Goal: Task Accomplishment & Management: Complete application form

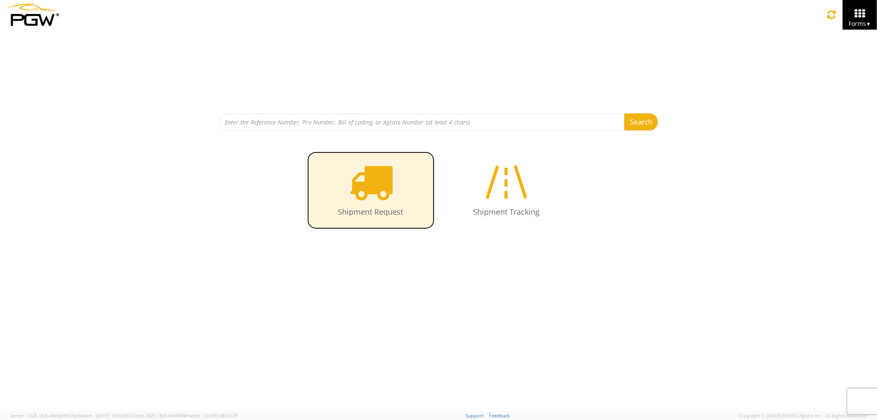
click at [375, 174] on icon at bounding box center [371, 182] width 44 height 44
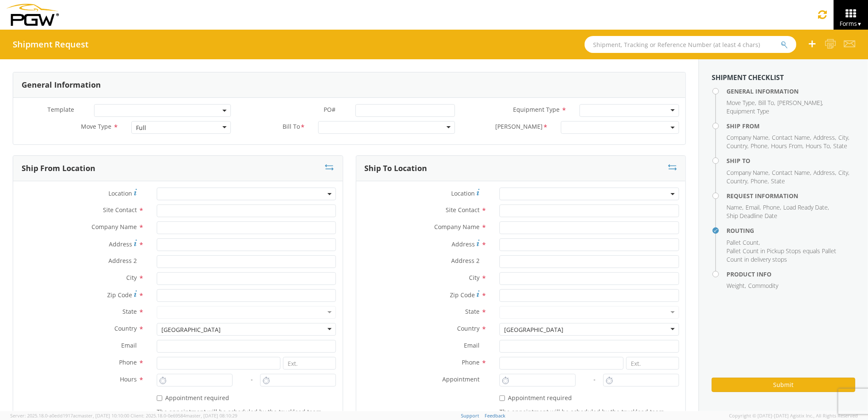
click at [160, 127] on div "Full" at bounding box center [180, 127] width 99 height 13
click at [345, 133] on div at bounding box center [386, 127] width 137 height 13
click at [243, 203] on div "Location *" at bounding box center [178, 196] width 330 height 17
click at [239, 213] on input "text" at bounding box center [247, 211] width 180 height 13
click at [231, 226] on input "text" at bounding box center [247, 228] width 180 height 13
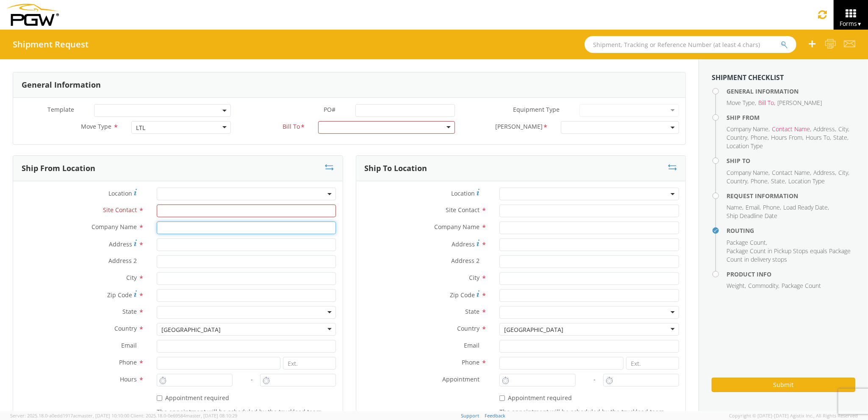
type input "PGW Auto Glass"
type input "j"
type input "[STREET_ADDRESS][PERSON_NAME]"
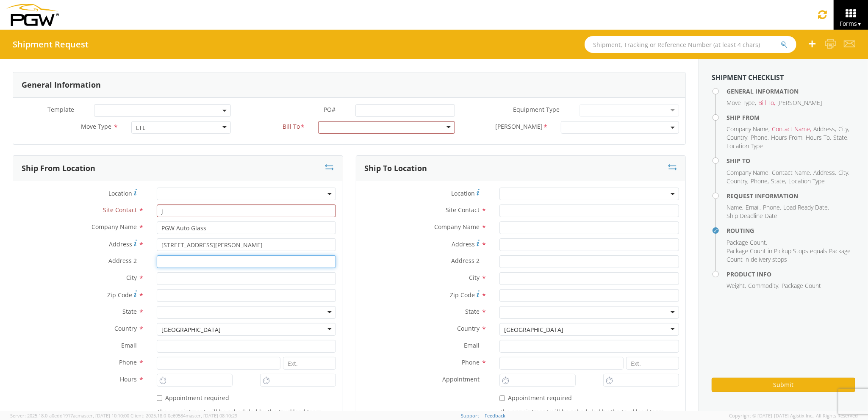
type input "[GEOGRAPHIC_DATA] [US_STATE] 04092"
type input "[GEOGRAPHIC_DATA]"
type input "04092"
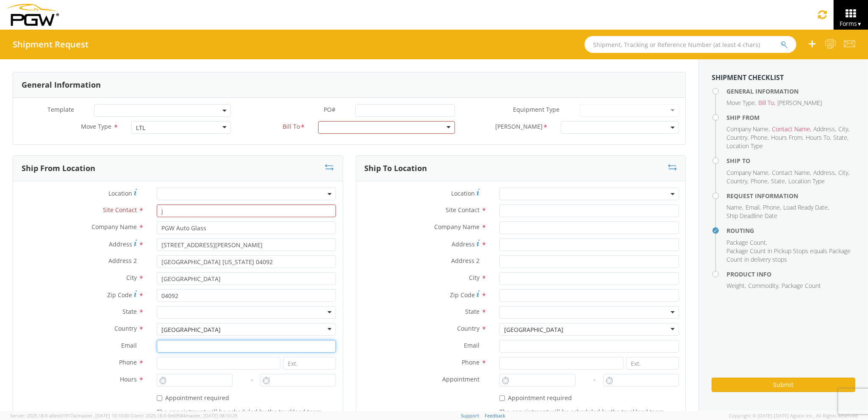
type input "[EMAIL_ADDRESS][DOMAIN_NAME]"
type input "2073329611"
type input "3:00 PM"
type input "j"
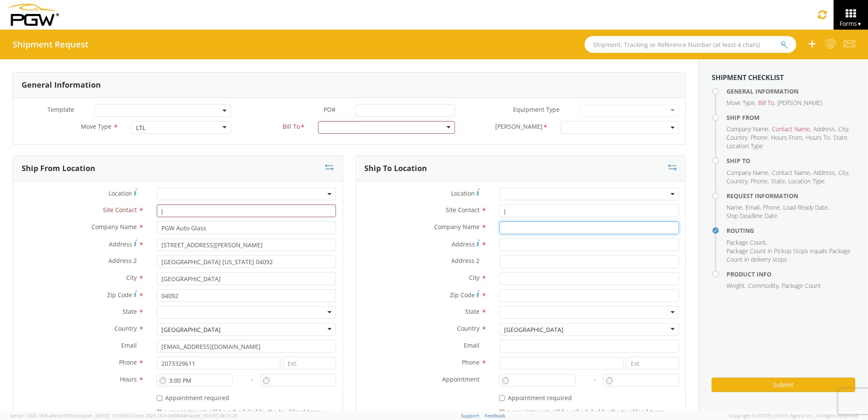
type input "PGW Auto Glass"
type input "[STREET_ADDRESS]"
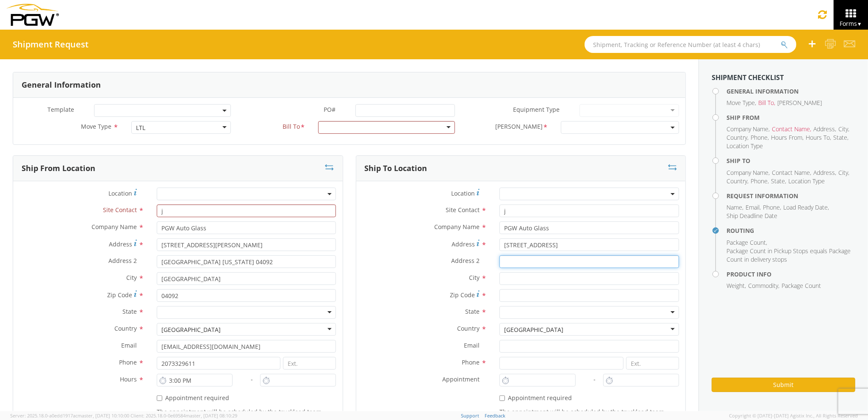
type input "5"
type input "[GEOGRAPHIC_DATA]"
type input "04769"
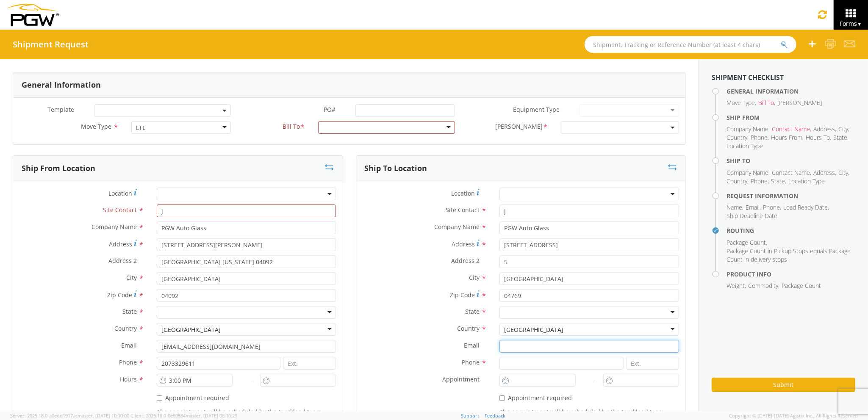
type input "[EMAIL_ADDRESS][DOMAIN_NAME]"
type input "2077745169"
type input "7:00 AM"
type input "8:00 AM"
type input "[PERSON_NAME] [PERSON_NAME]"
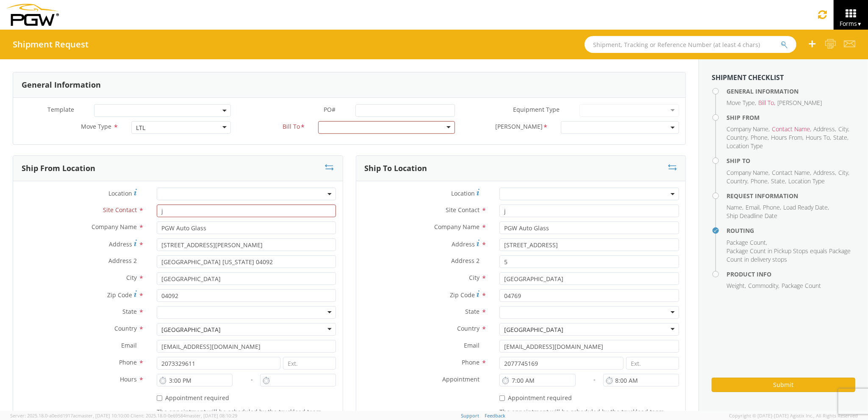
type input "[EMAIL_ADDRESS][DOMAIN_NAME]"
type input "7272478279"
type input "500"
type input "2"
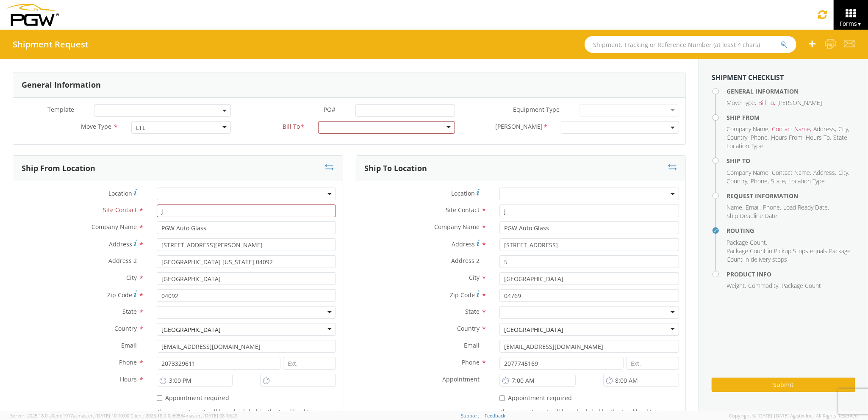
type input "3:00 PM"
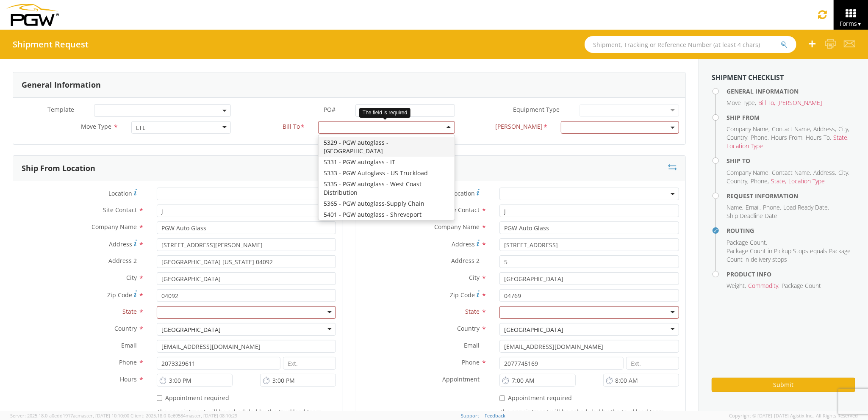
click at [401, 130] on div at bounding box center [386, 127] width 137 height 13
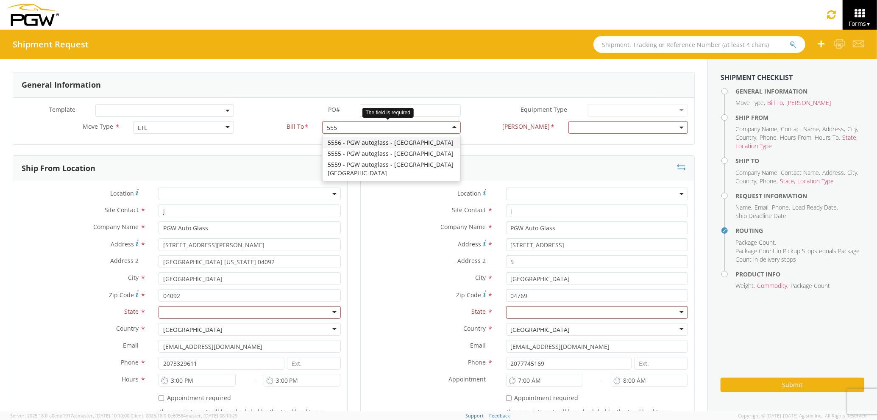
type input "5559"
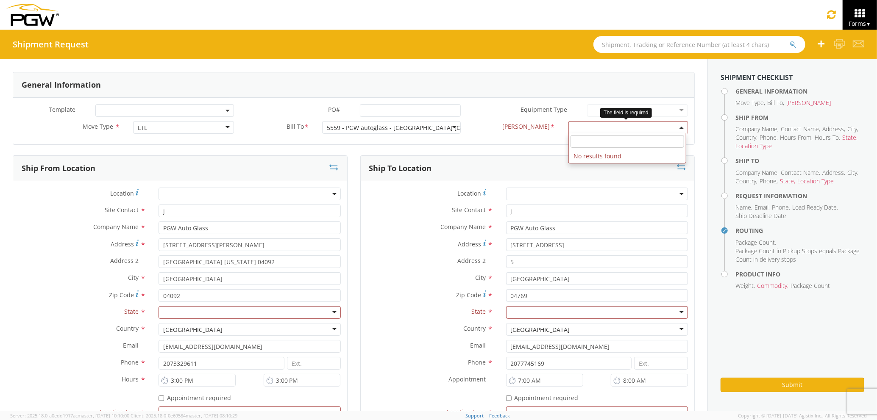
click at [572, 127] on span at bounding box center [628, 127] width 120 height 13
select select
click at [309, 317] on div at bounding box center [250, 312] width 182 height 13
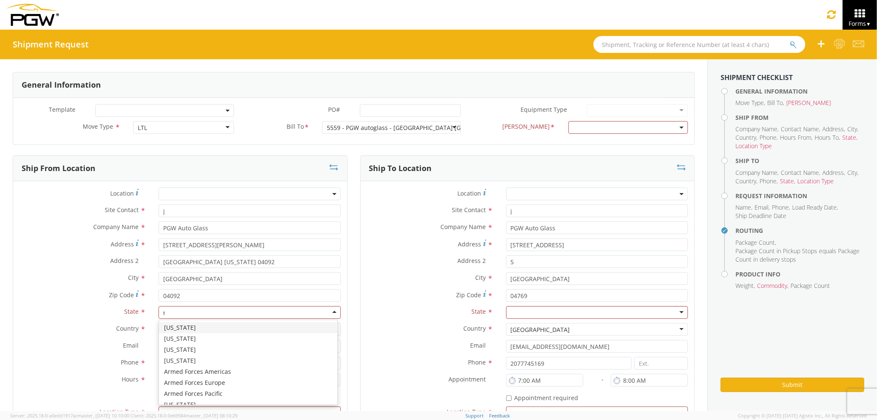
scroll to position [21, 0]
type input "ma"
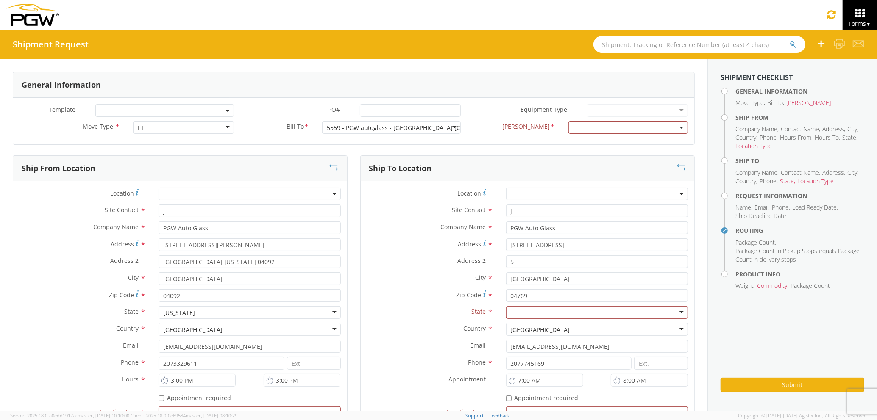
click at [519, 316] on div at bounding box center [597, 312] width 182 height 13
type input "ma"
click at [602, 124] on span at bounding box center [628, 127] width 120 height 13
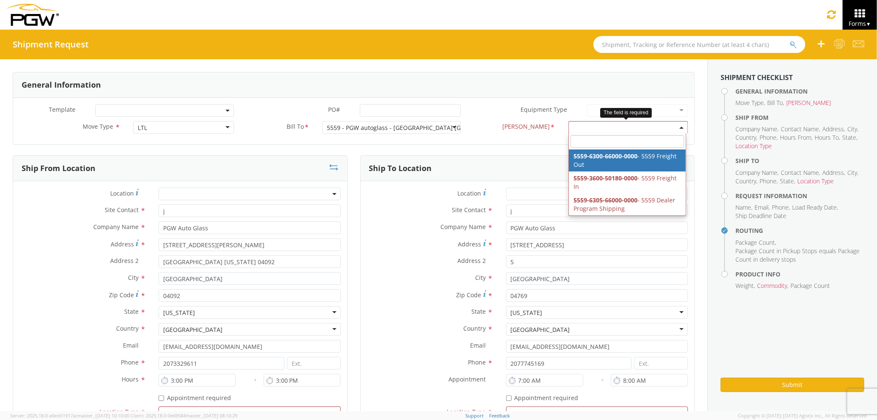
select select "5559-6300-66000-0000"
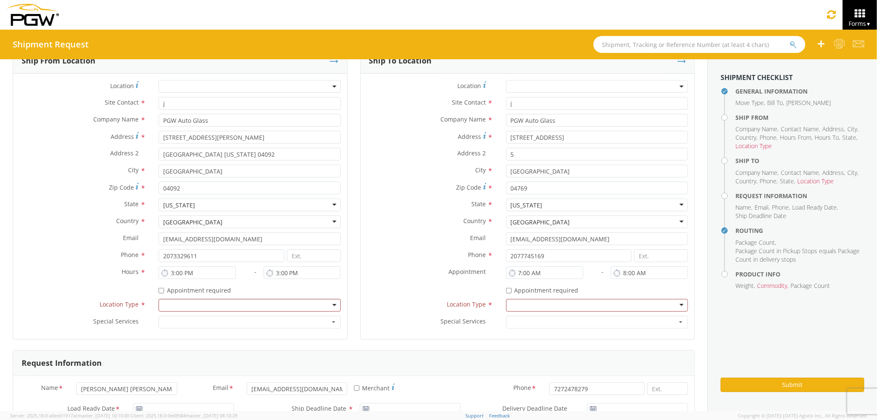
scroll to position [113, 0]
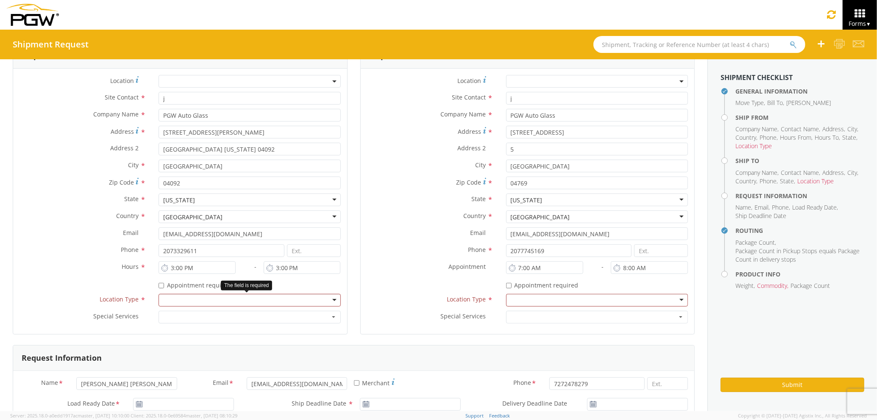
click at [315, 302] on div at bounding box center [250, 300] width 182 height 13
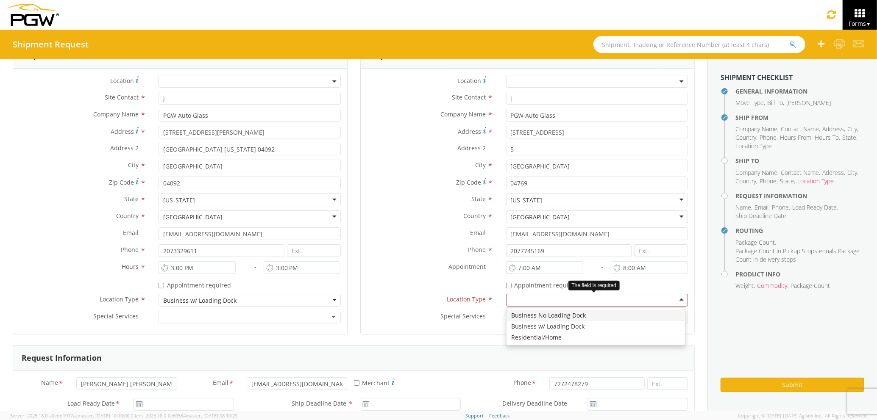
click at [543, 297] on div at bounding box center [597, 300] width 182 height 13
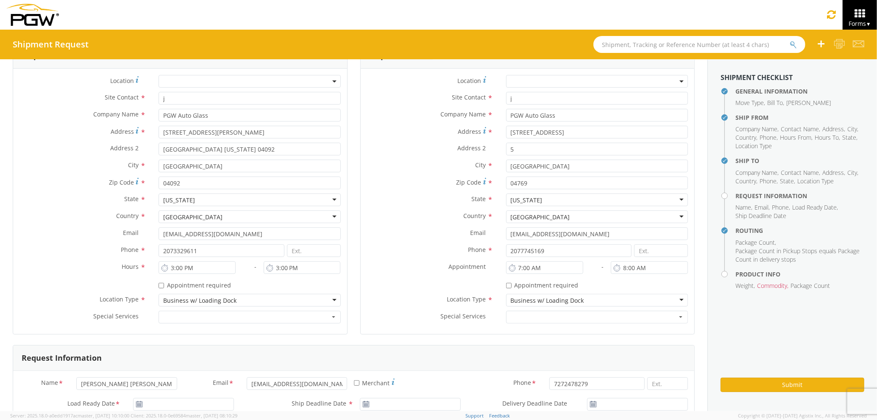
click at [392, 312] on label "Special Services *" at bounding box center [430, 316] width 139 height 11
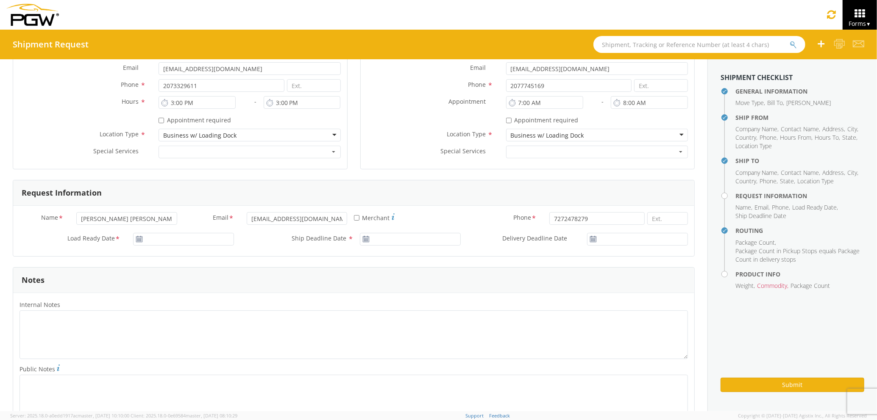
scroll to position [282, 0]
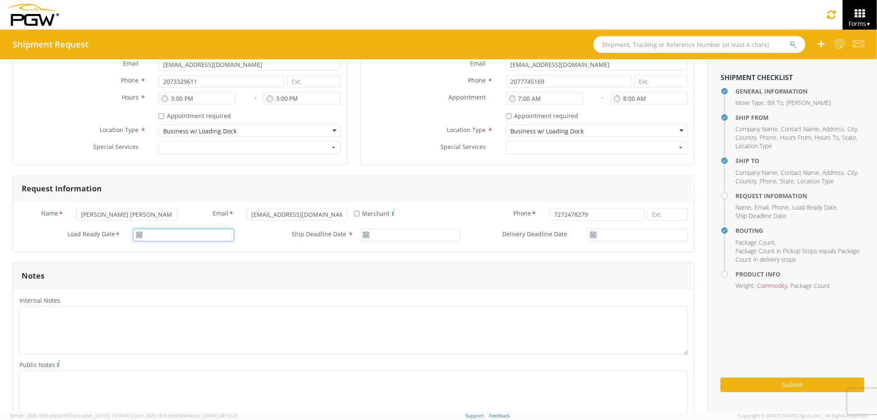
type input "[DATE]"
click at [209, 236] on input "[DATE]" at bounding box center [183, 235] width 101 height 13
click at [220, 278] on td "5" at bounding box center [222, 276] width 14 height 13
type input "[DATE]"
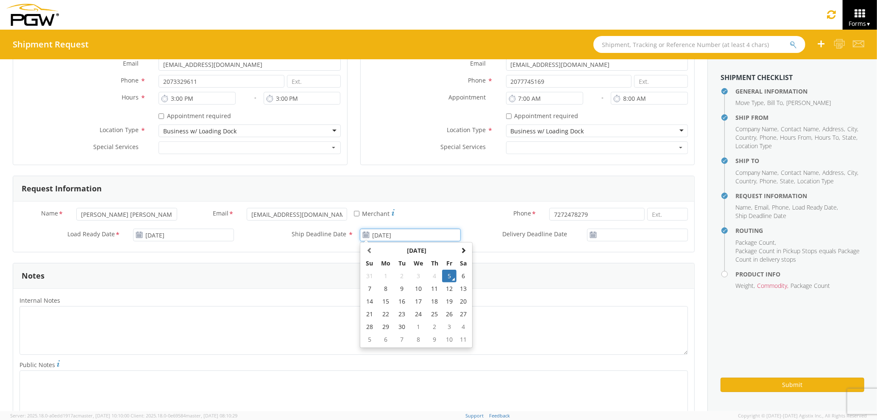
click at [386, 236] on input "[DATE]" at bounding box center [410, 235] width 101 height 13
click at [448, 280] on td "5" at bounding box center [449, 276] width 14 height 13
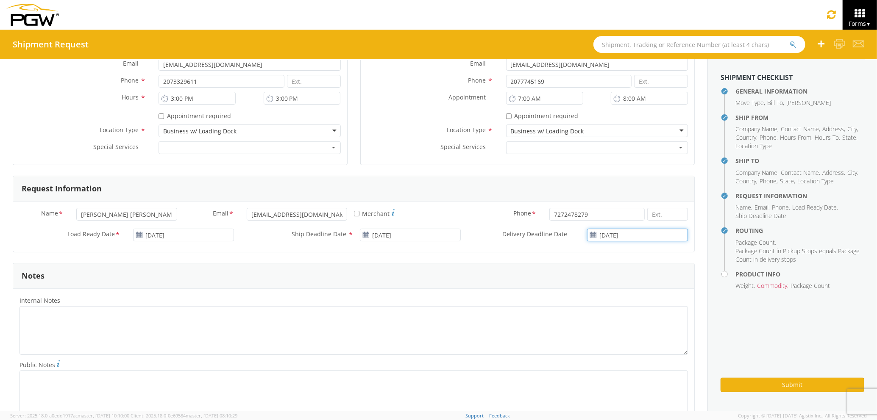
click at [615, 238] on input "[DATE]" at bounding box center [637, 235] width 101 height 13
click at [594, 288] on td "8" at bounding box center [601, 289] width 18 height 13
type input "[DATE]"
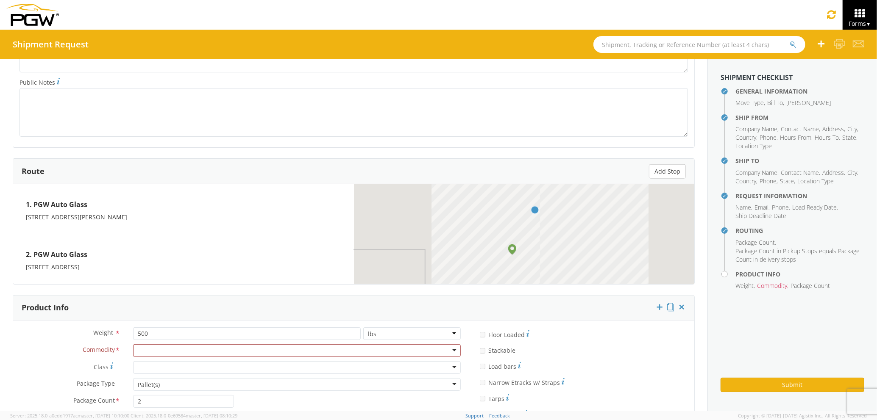
scroll to position [621, 0]
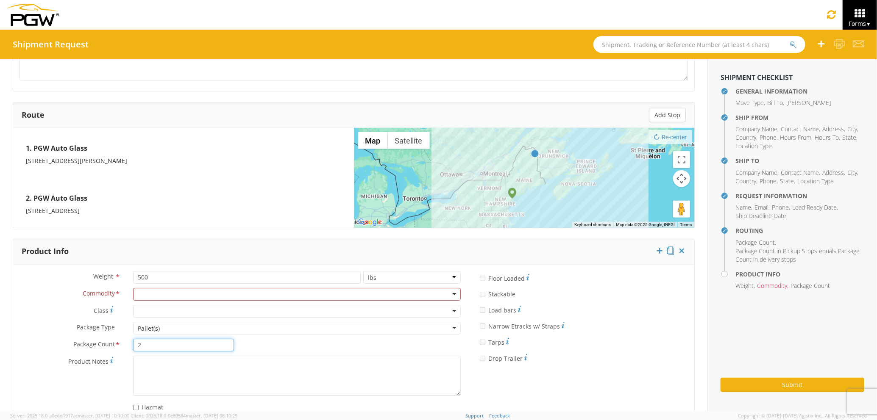
drag, startPoint x: 181, startPoint y: 346, endPoint x: 109, endPoint y: 346, distance: 72.1
click at [109, 346] on div "Package Count * 2" at bounding box center [126, 345] width 227 height 13
type input "1"
click at [170, 298] on div at bounding box center [297, 294] width 328 height 13
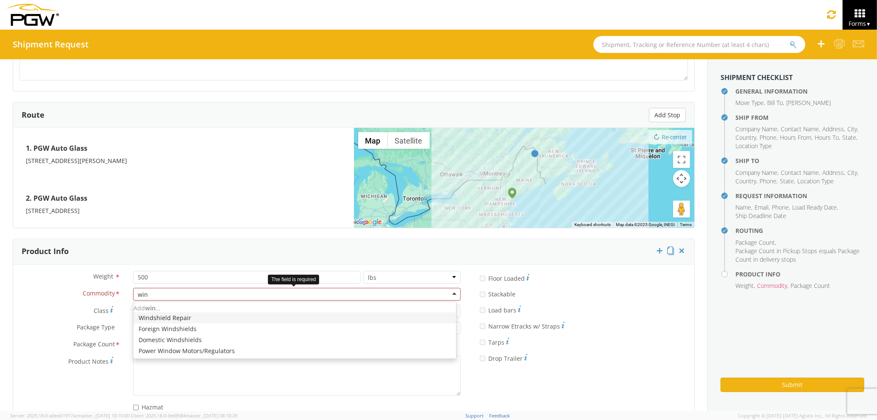
type input "wind"
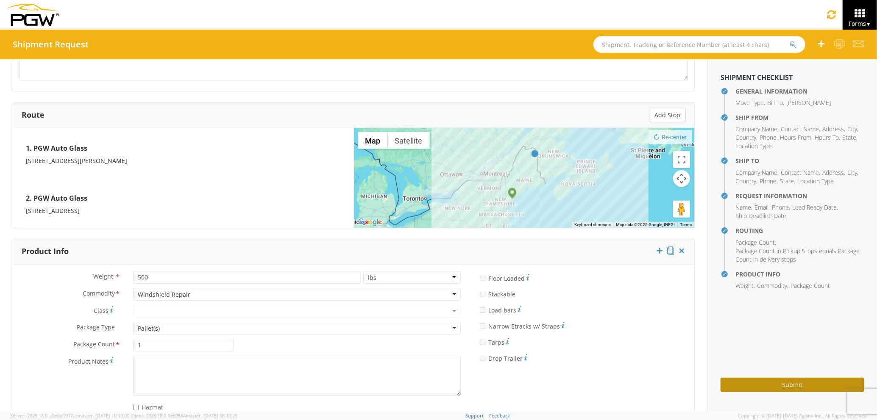
click at [771, 387] on button "Submit" at bounding box center [793, 385] width 144 height 14
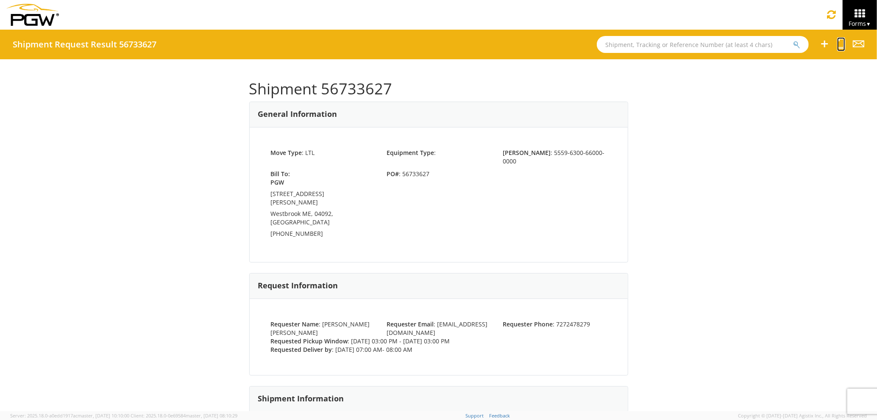
click at [843, 42] on icon at bounding box center [841, 44] width 8 height 11
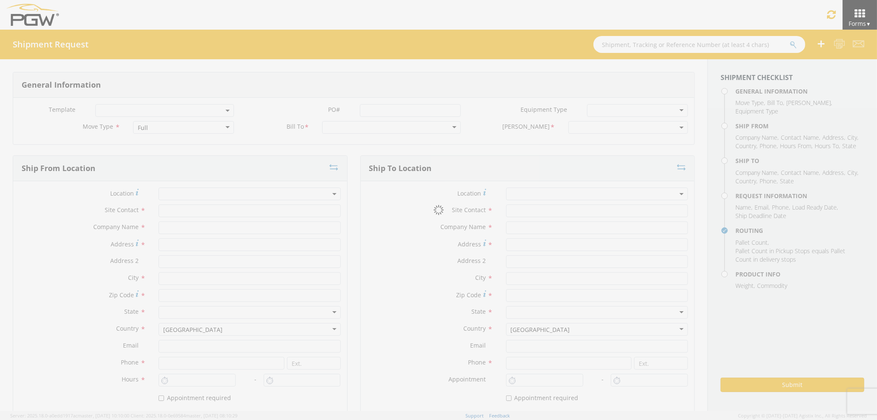
select select
type input "j"
type input "PGW Auto Glass"
type input "[STREET_ADDRESS][PERSON_NAME]"
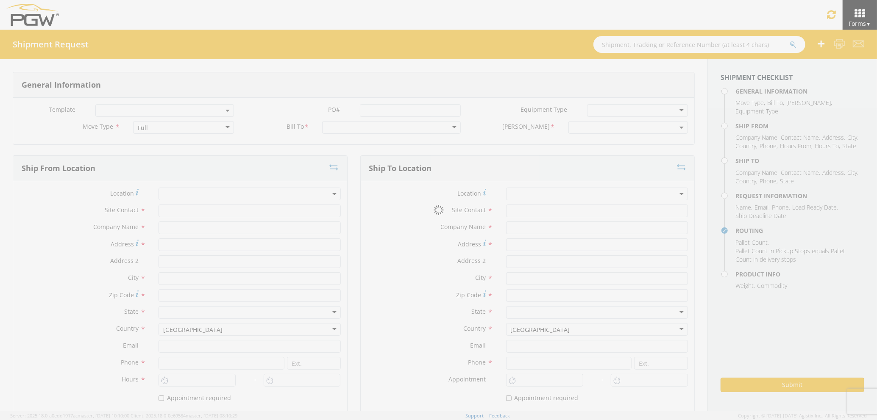
type input "[GEOGRAPHIC_DATA] [US_STATE] 04092"
type input "[GEOGRAPHIC_DATA]"
type input "04092"
type input "[EMAIL_ADDRESS][DOMAIN_NAME]"
type input "2073329611"
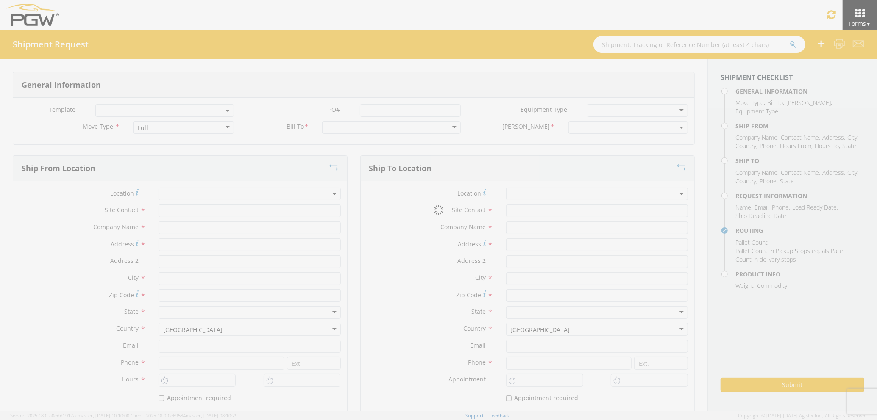
type input "3:00 PM"
select select
type input "j"
type input "PGW Auto Glass"
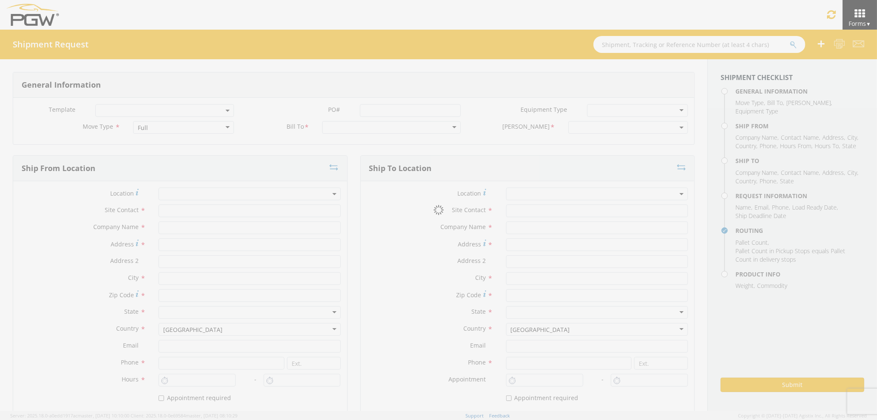
type input "[STREET_ADDRESS]"
type input "5"
type input "[GEOGRAPHIC_DATA]"
type input "04769"
type input "[EMAIL_ADDRESS][DOMAIN_NAME]"
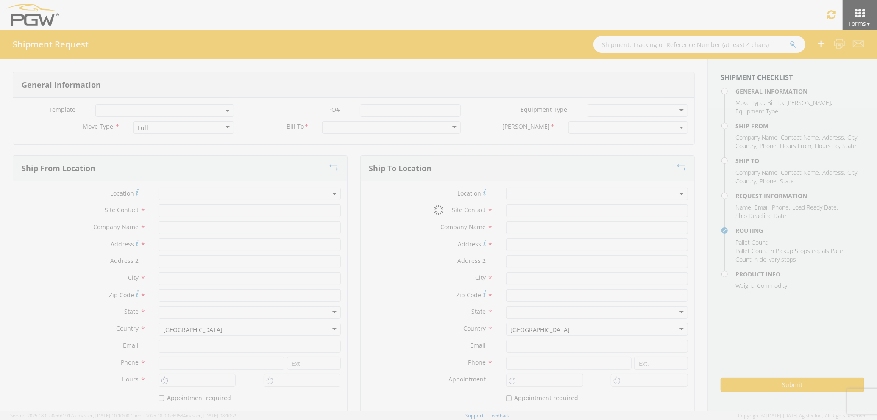
type input "2077745169"
type input "7:00 AM"
type input "8:00 AM"
type input "[PERSON_NAME] [PERSON_NAME]"
type input "[EMAIL_ADDRESS][DOMAIN_NAME]"
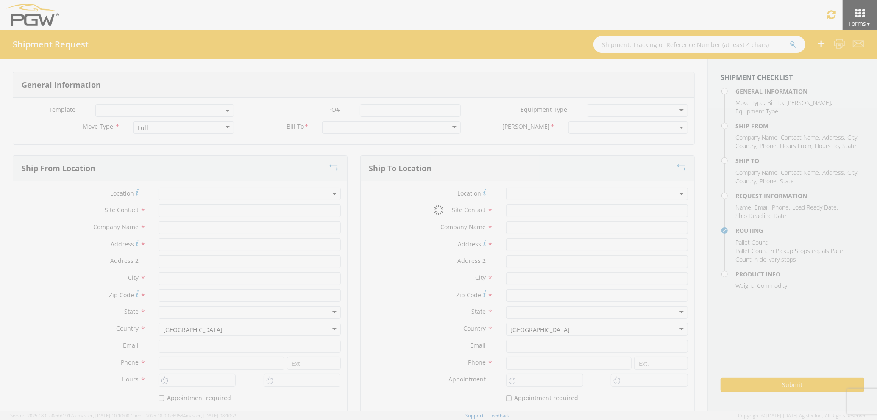
type input "7272478279"
type input "500"
type input "1"
